Goal: Find specific page/section: Find specific page/section

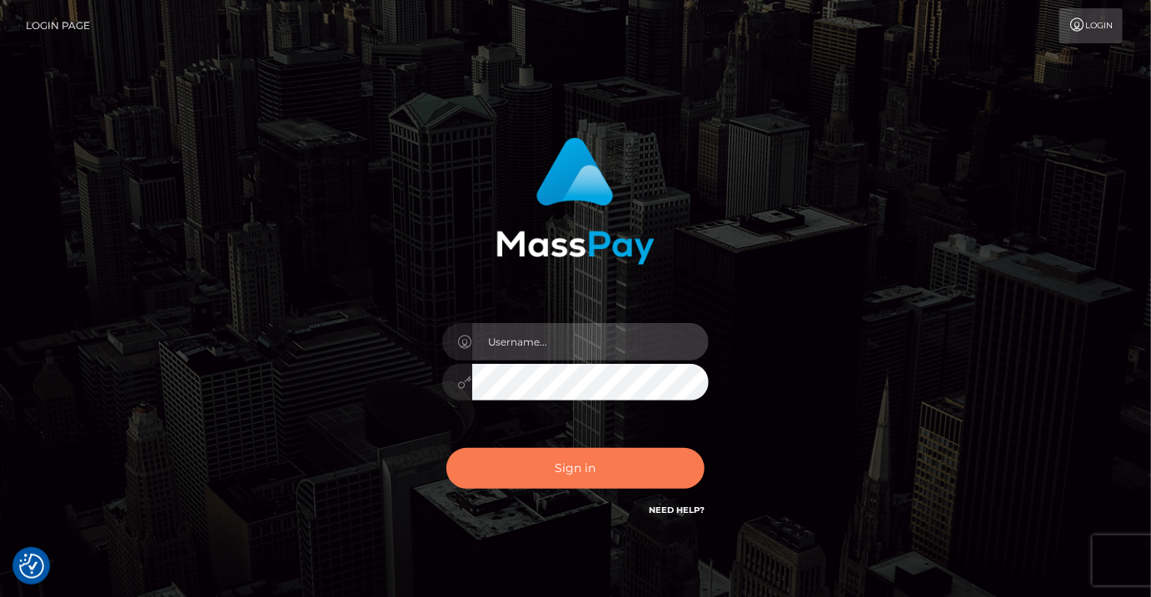
type input "MaryJoy"
click at [575, 469] on button "Sign in" at bounding box center [575, 468] width 258 height 41
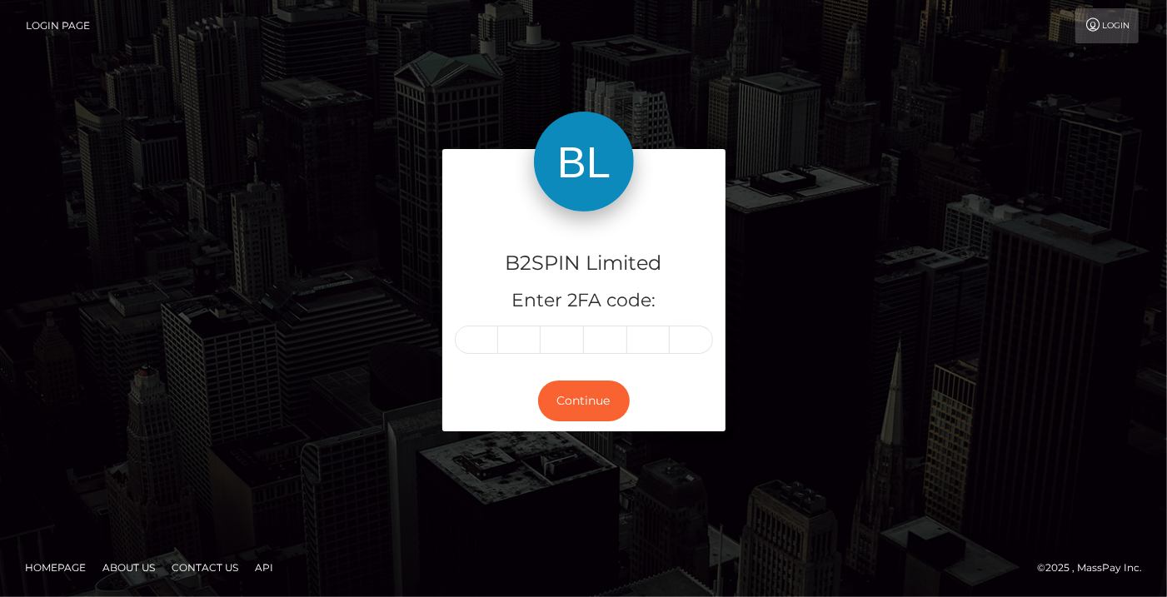
click at [475, 344] on input "text" at bounding box center [476, 340] width 43 height 28
type input "2"
type input "1"
type input "6"
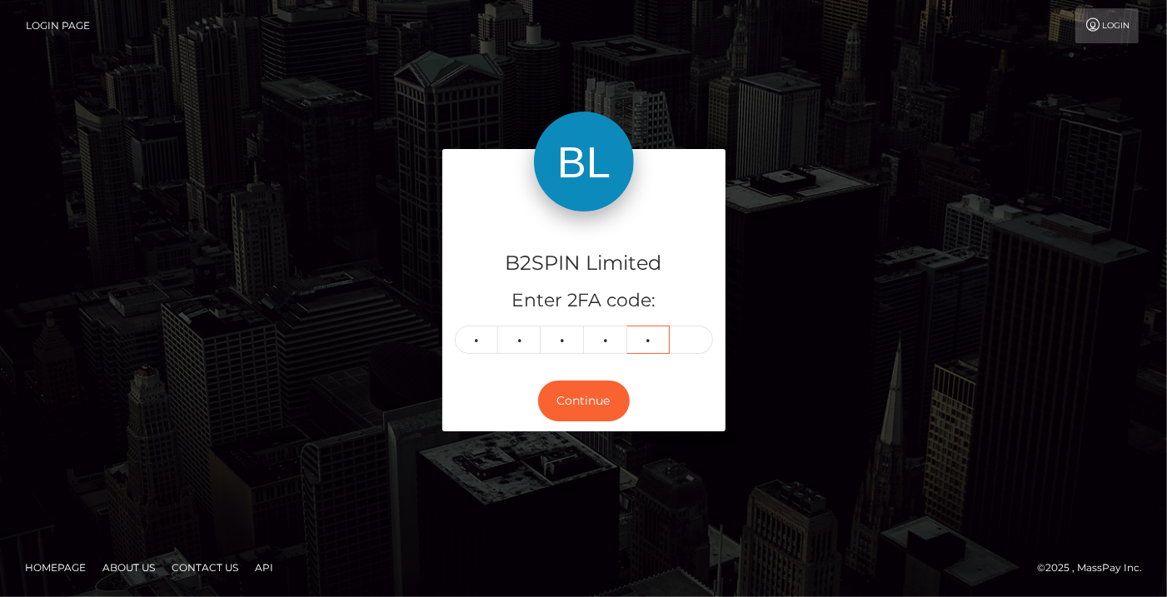
type input "0"
type input "5"
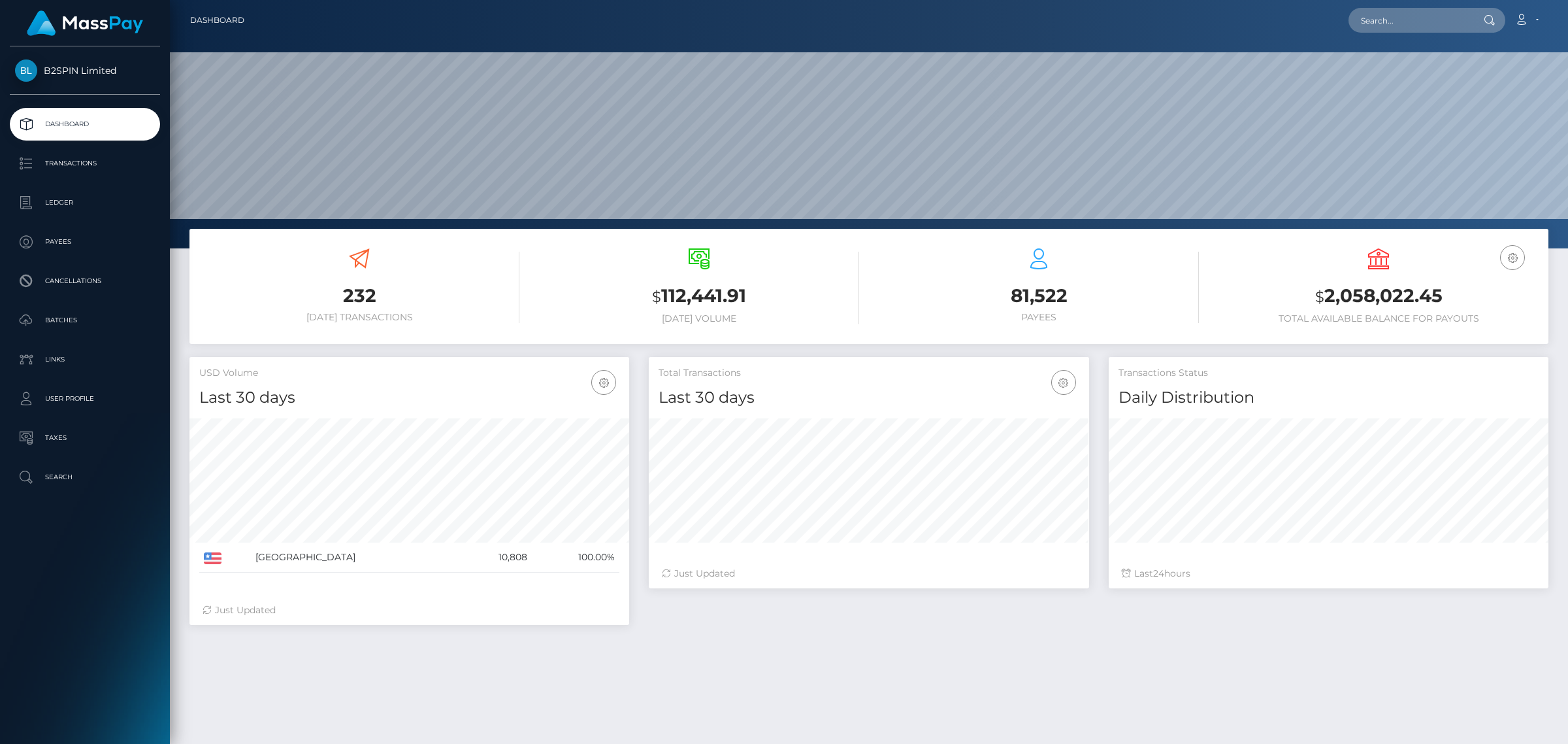
scroll to position [231, 439]
click at [902, 26] on input "text" at bounding box center [1410, 20] width 123 height 25
paste input "7250ff8f-09d9-44ea-881a-fd05b665a4cb"
type input "7250ff8f-09d9-44ea-881a-fd05b665a4cb"
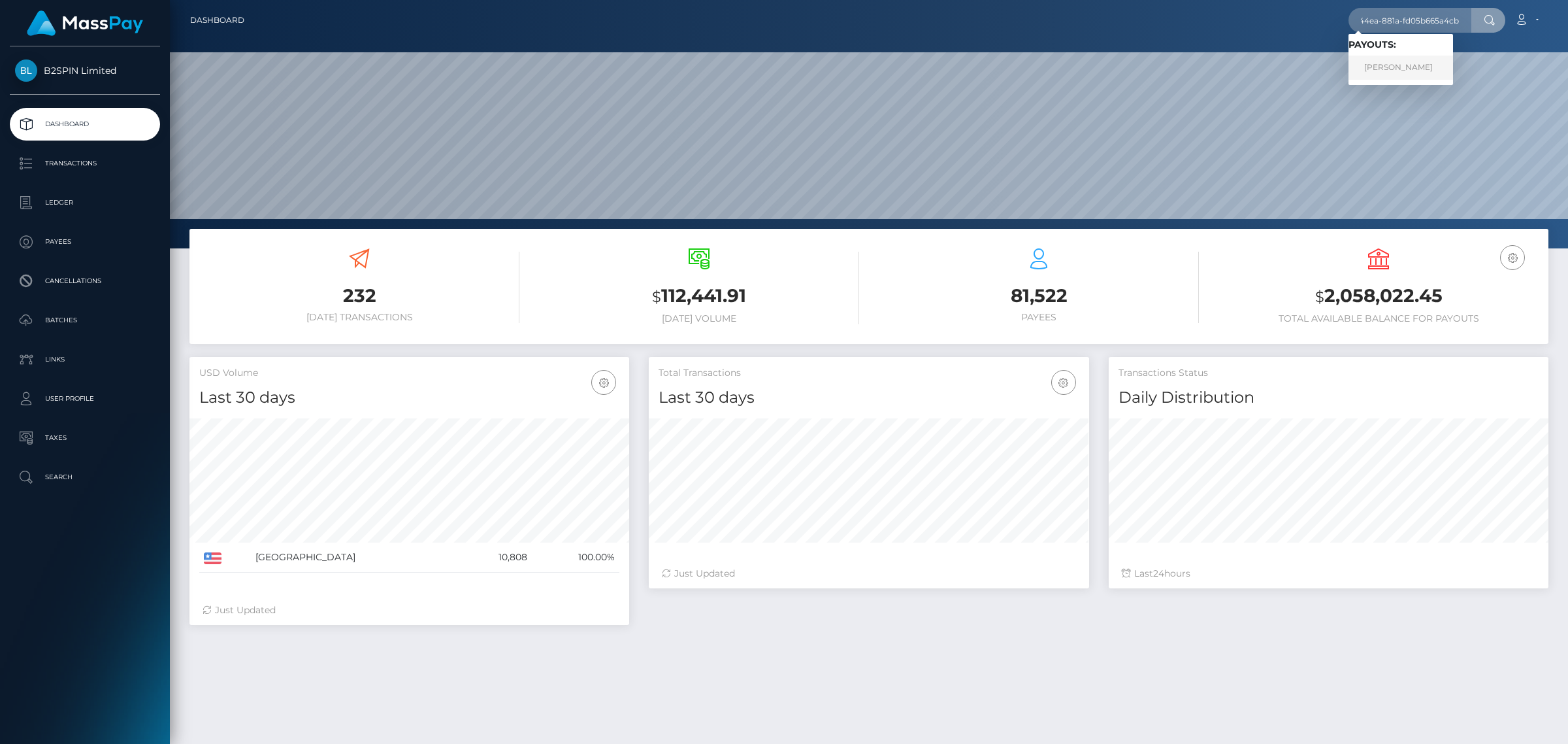
click at [902, 62] on link "JAMES DANIEL POTEAT" at bounding box center [1400, 67] width 104 height 24
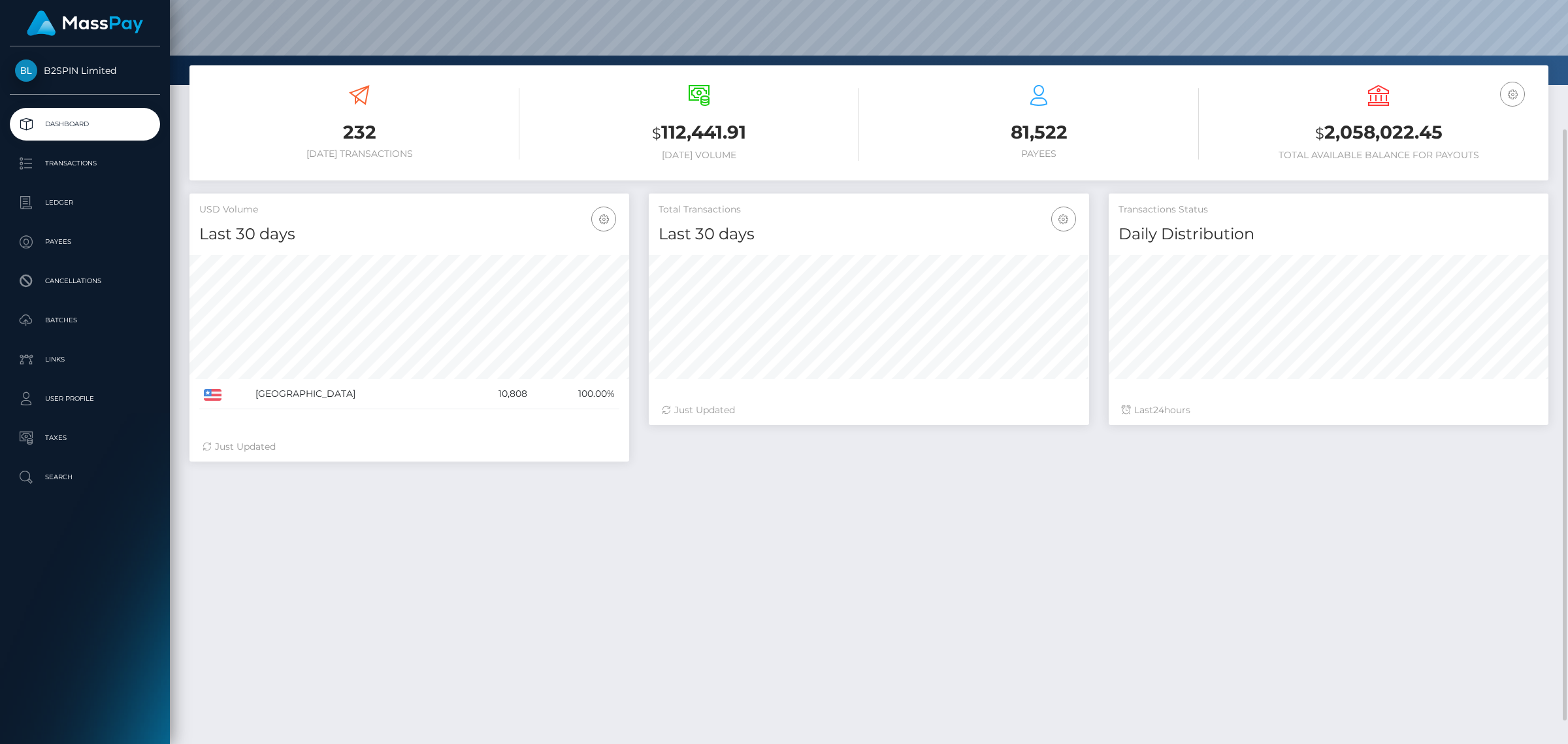
scroll to position [193, 0]
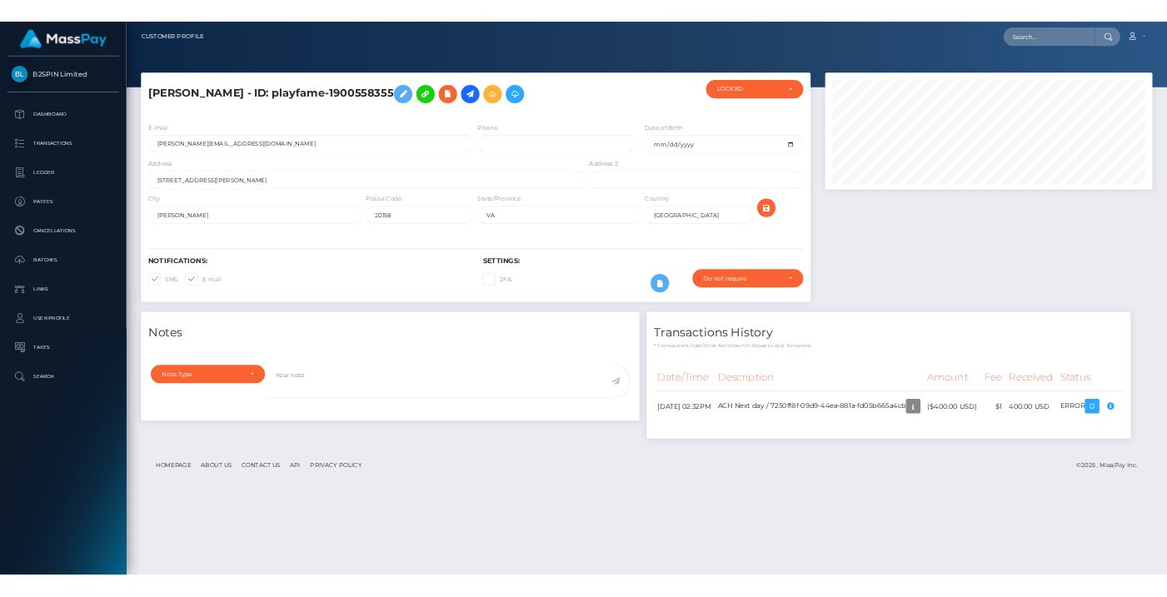
scroll to position [832516, 832433]
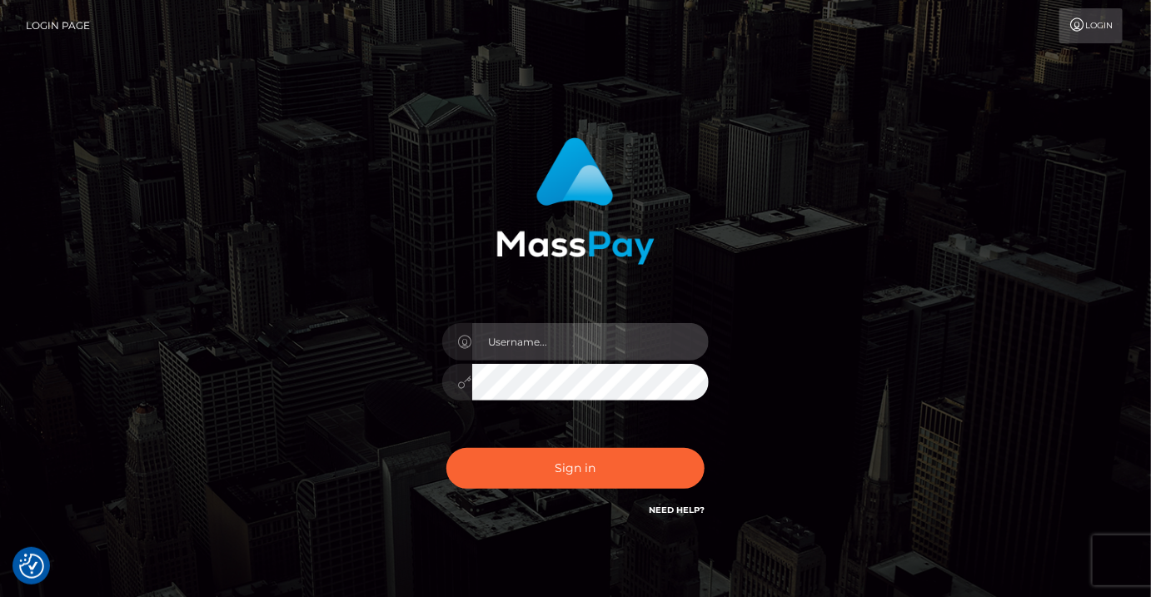
type input "MaryJoy"
click at [1063, 100] on div "MaryJoy Sign in" at bounding box center [575, 337] width 1151 height 674
drag, startPoint x: 844, startPoint y: 426, endPoint x: 770, endPoint y: 271, distance: 171.3
click at [843, 422] on div "MaryJoy Sign in" at bounding box center [575, 337] width 949 height 424
